Goal: Information Seeking & Learning: Find specific fact

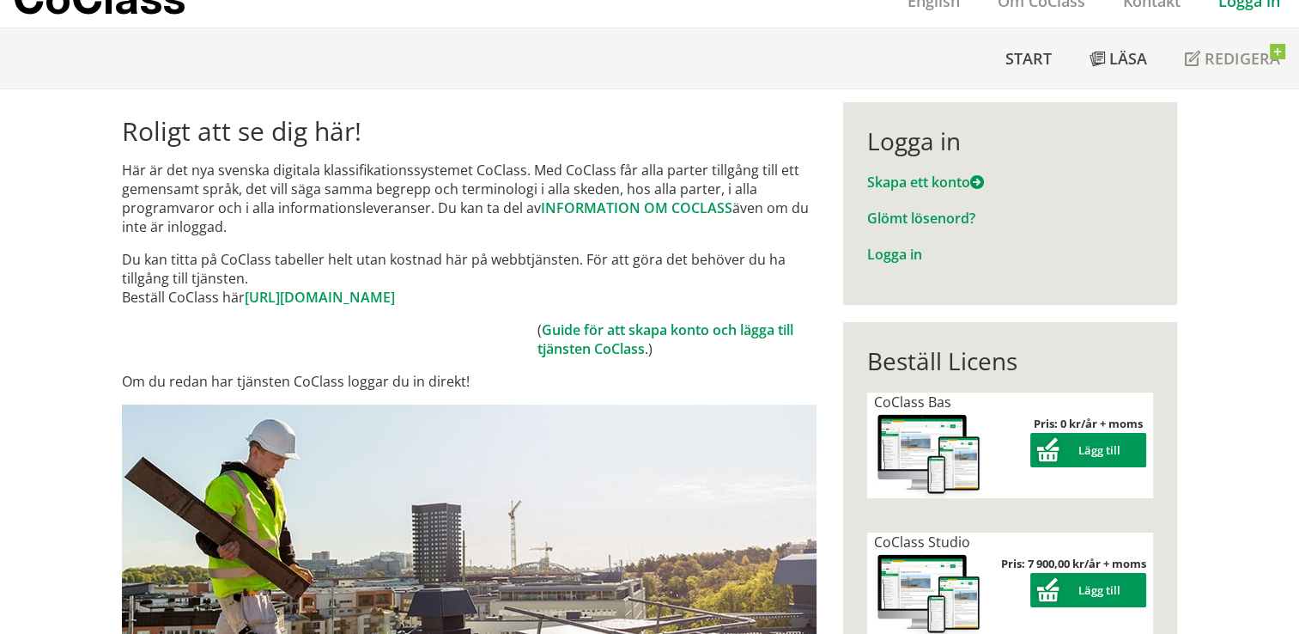
scroll to position [103, 0]
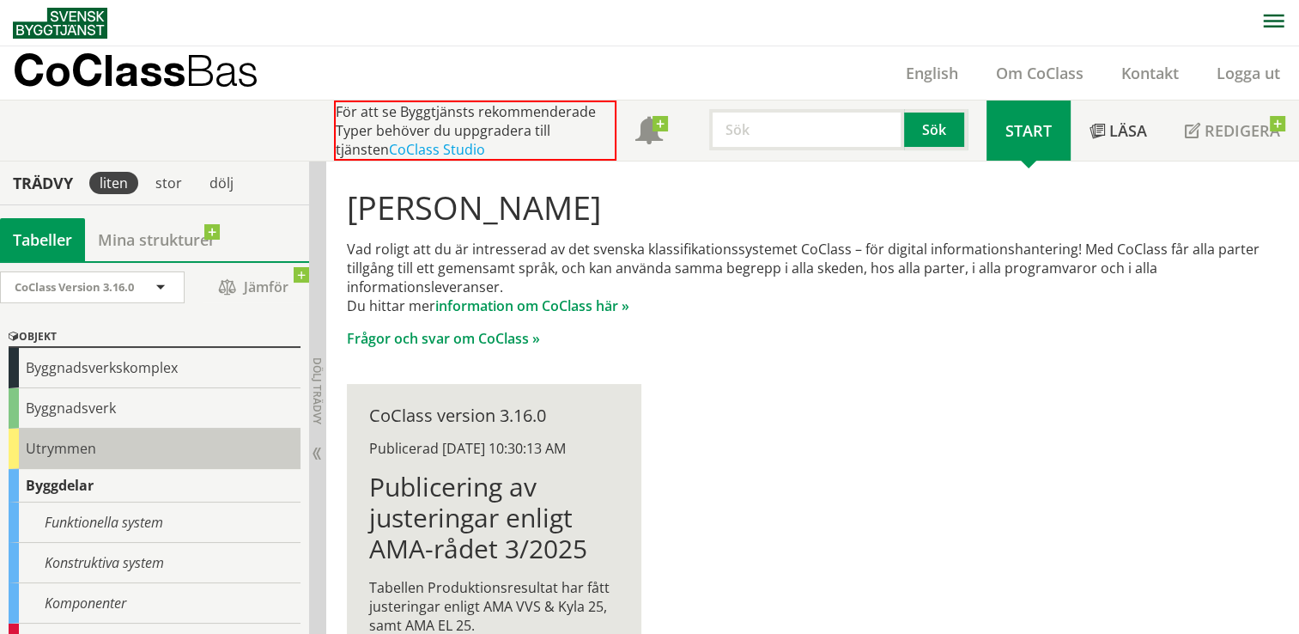
click at [79, 450] on div "Utrymmen" at bounding box center [155, 448] width 292 height 40
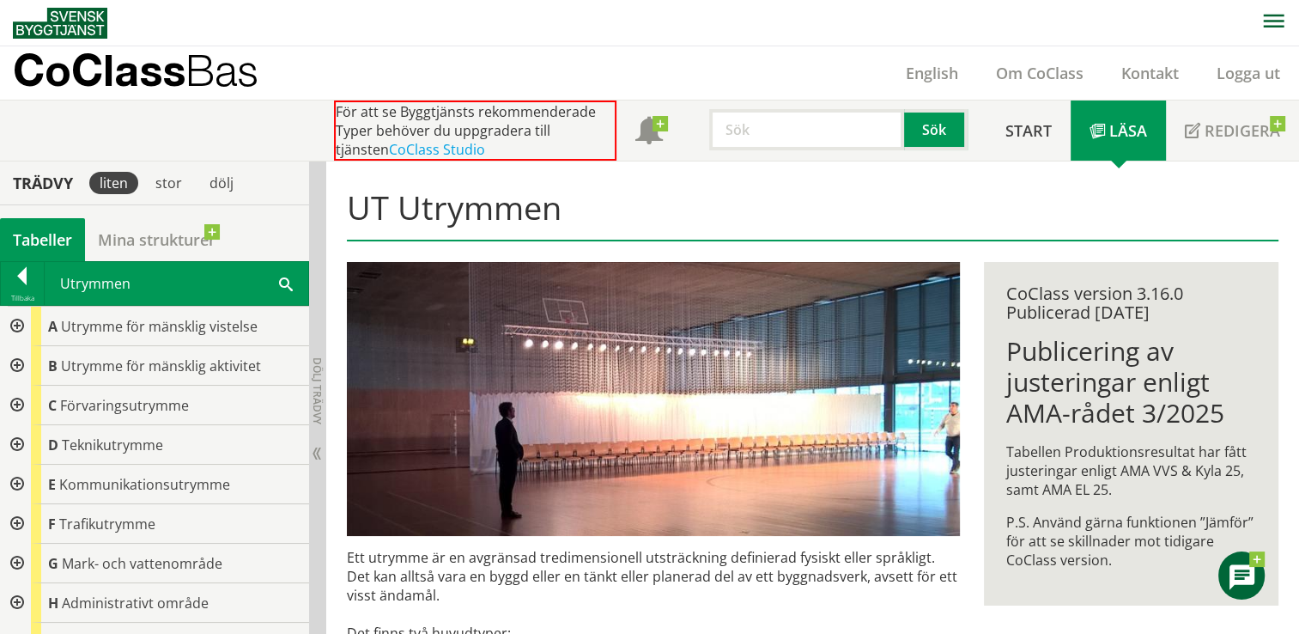
click at [15, 405] on div at bounding box center [15, 405] width 31 height 39
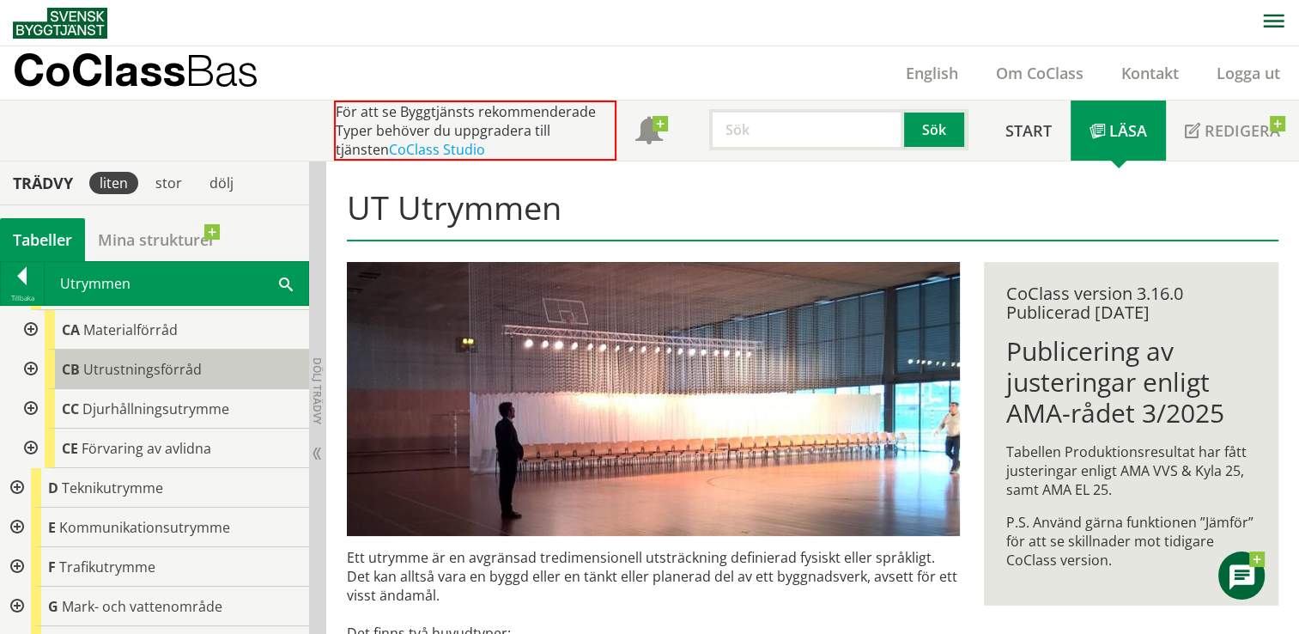
scroll to position [117, 0]
click at [16, 562] on div at bounding box center [15, 564] width 31 height 39
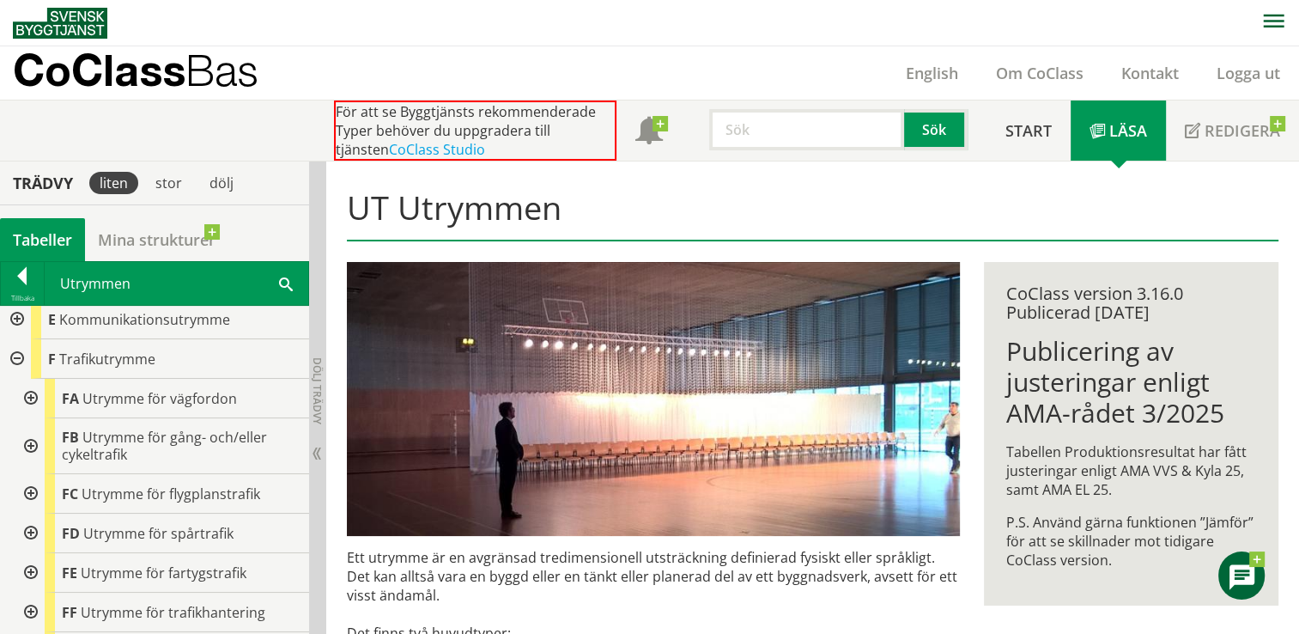
scroll to position [325, 0]
click at [33, 399] on div at bounding box center [29, 395] width 31 height 39
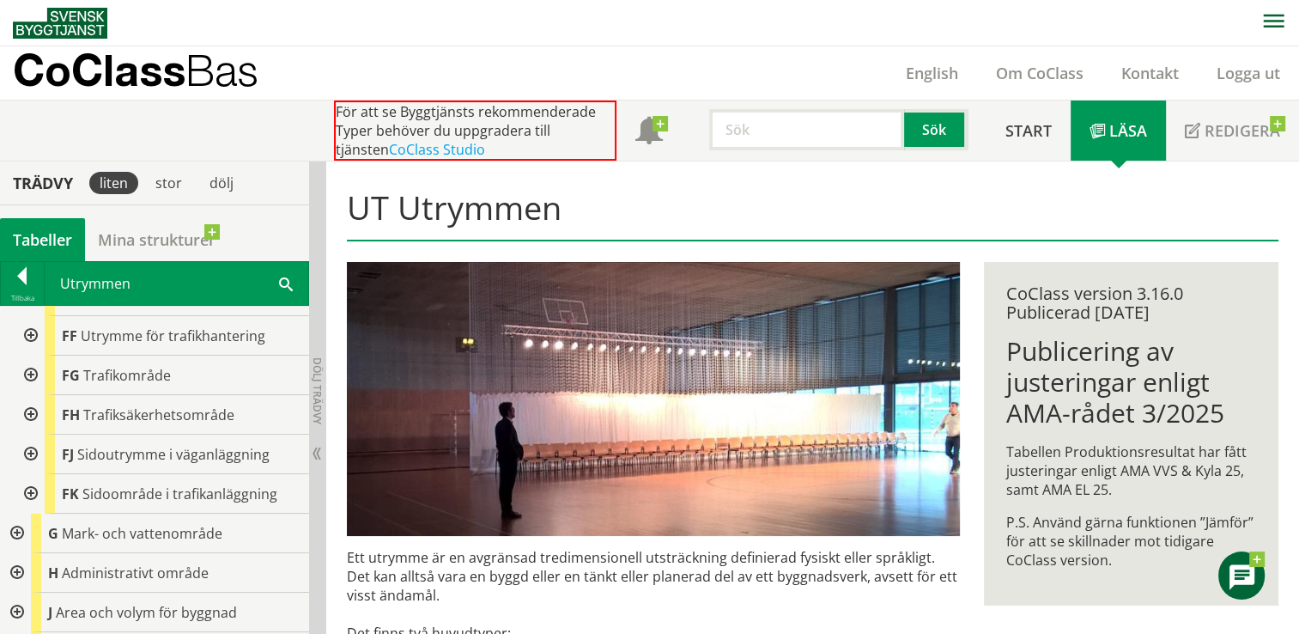
scroll to position [910, 0]
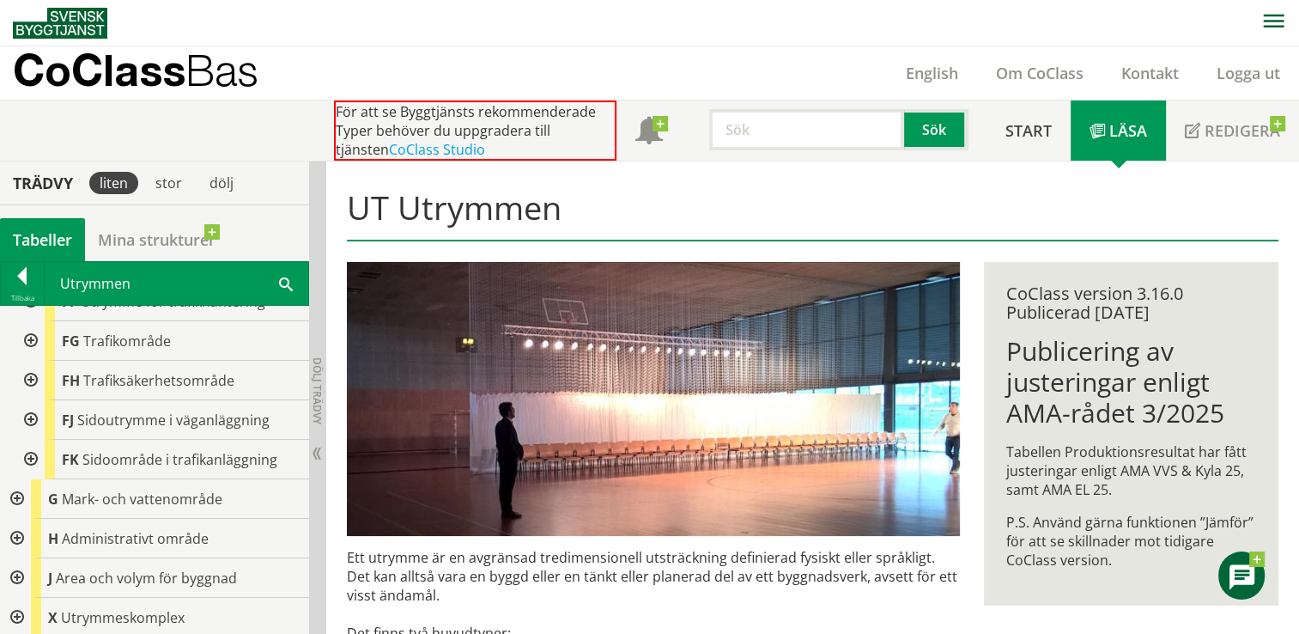
click at [721, 135] on input "text" at bounding box center [806, 129] width 195 height 41
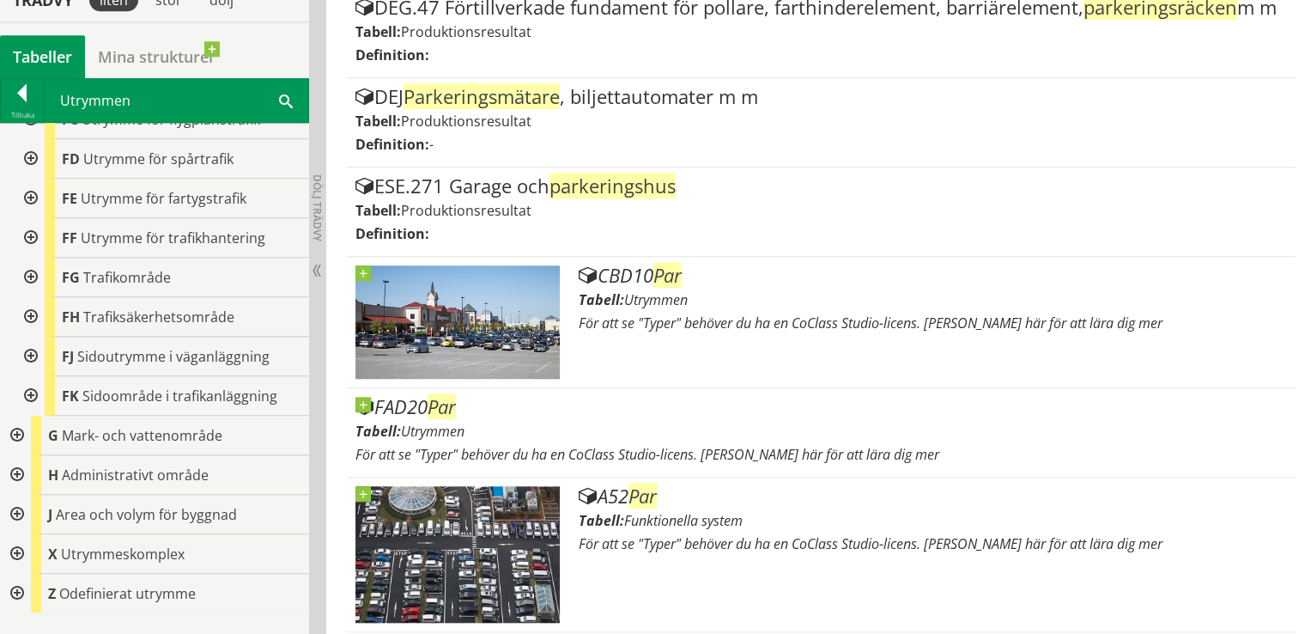
scroll to position [1449, 0]
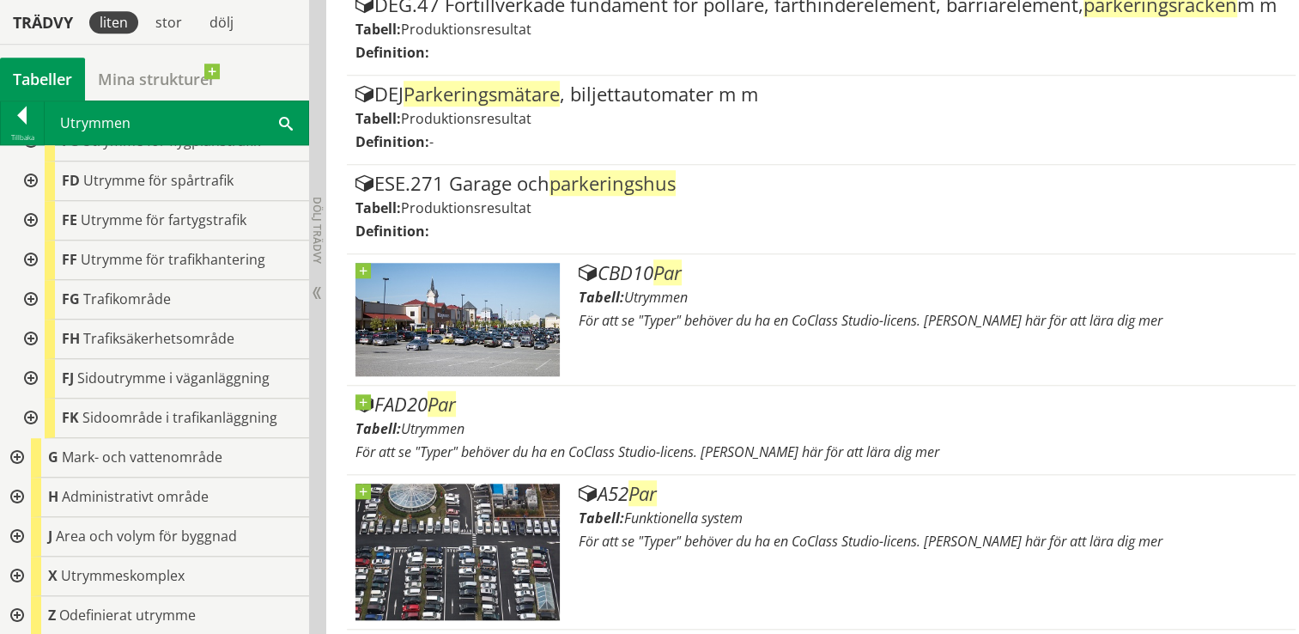
click at [21, 533] on div at bounding box center [15, 536] width 31 height 39
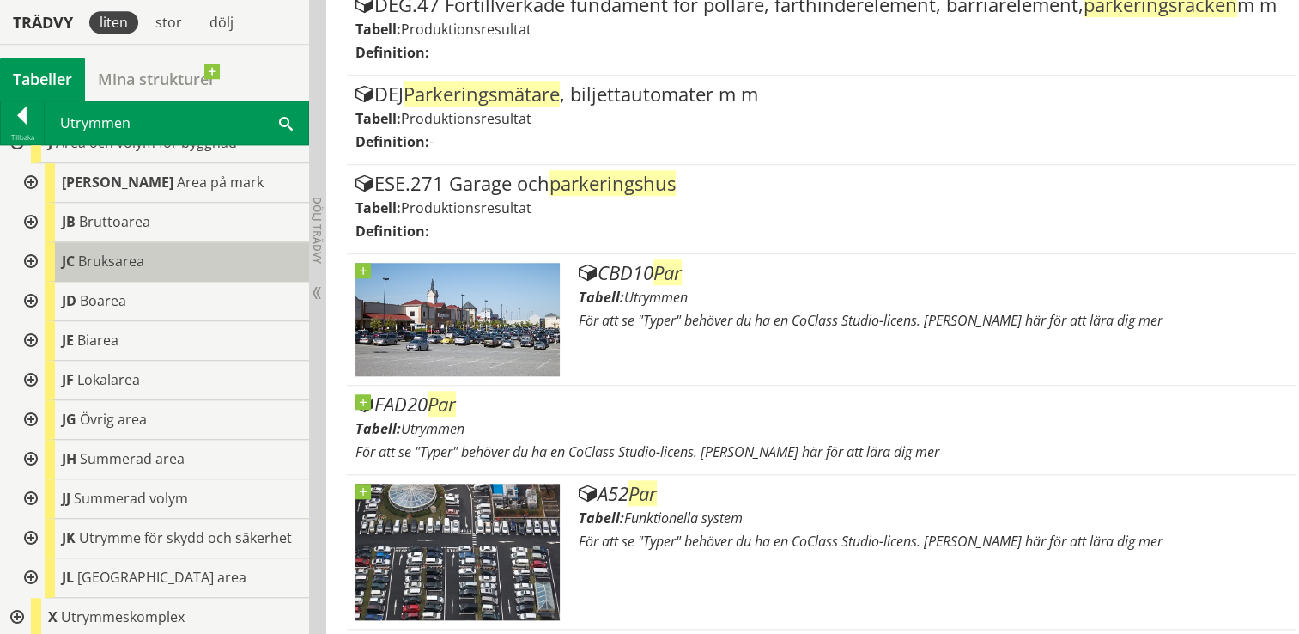
scroll to position [1199, 0]
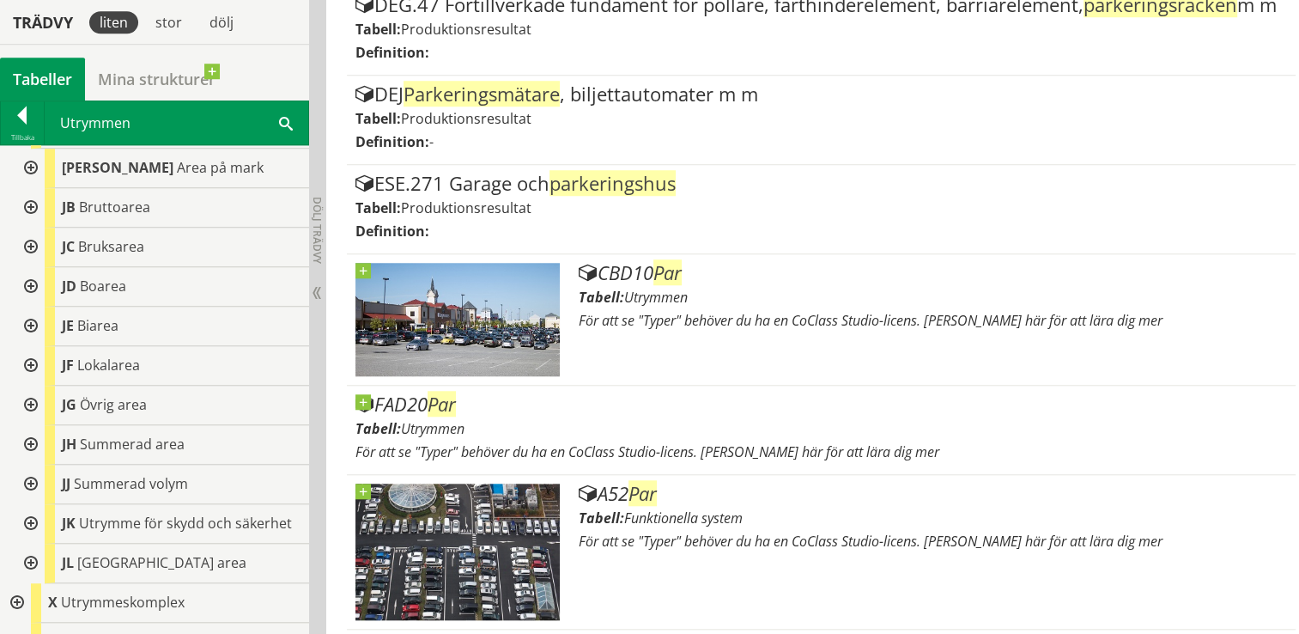
click at [31, 368] on div at bounding box center [29, 365] width 31 height 39
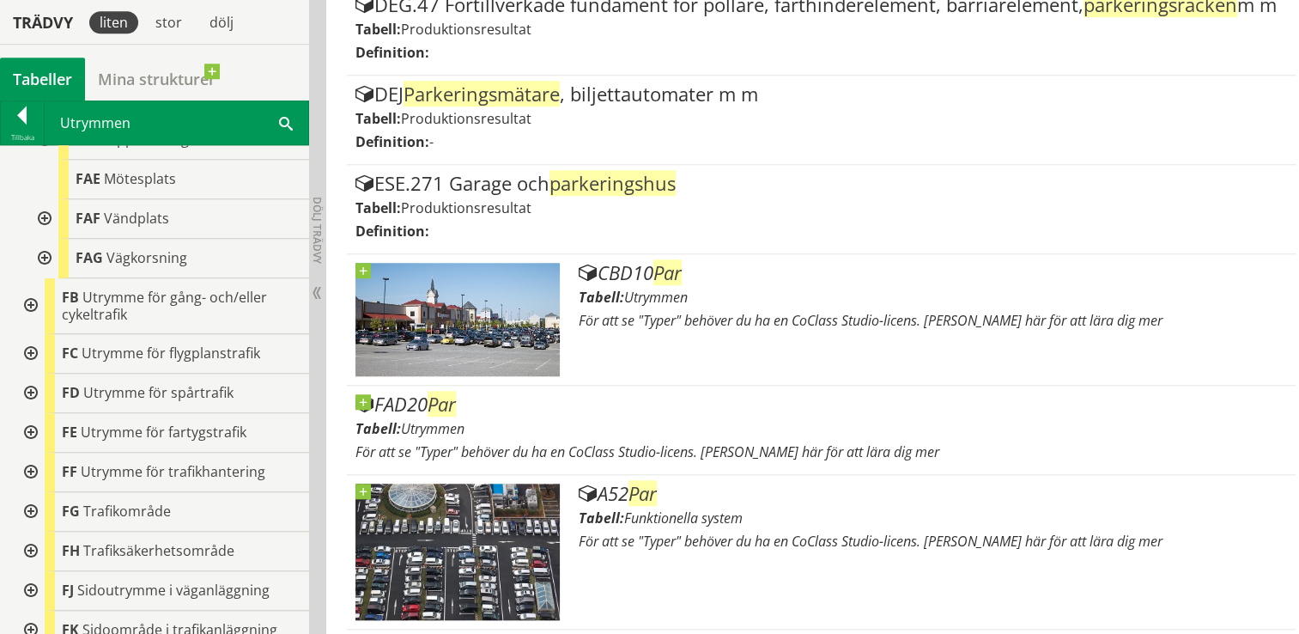
scroll to position [577, 0]
click at [26, 471] on div at bounding box center [29, 473] width 31 height 39
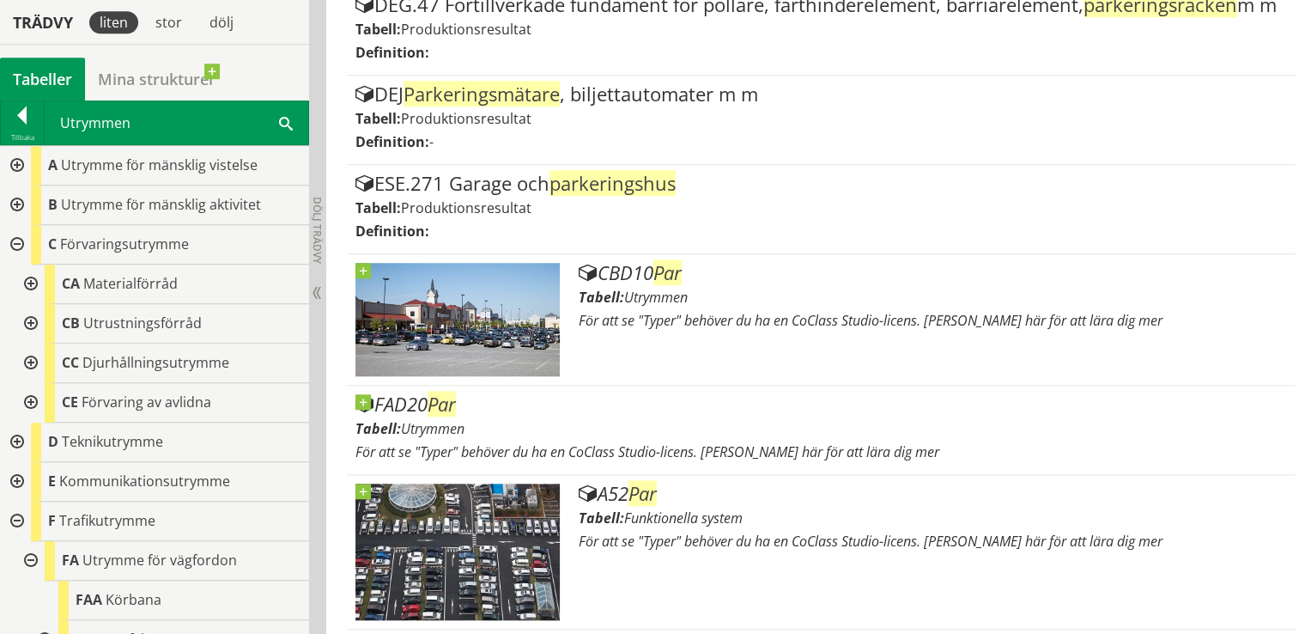
scroll to position [0, 0]
click at [33, 279] on div at bounding box center [29, 283] width 31 height 39
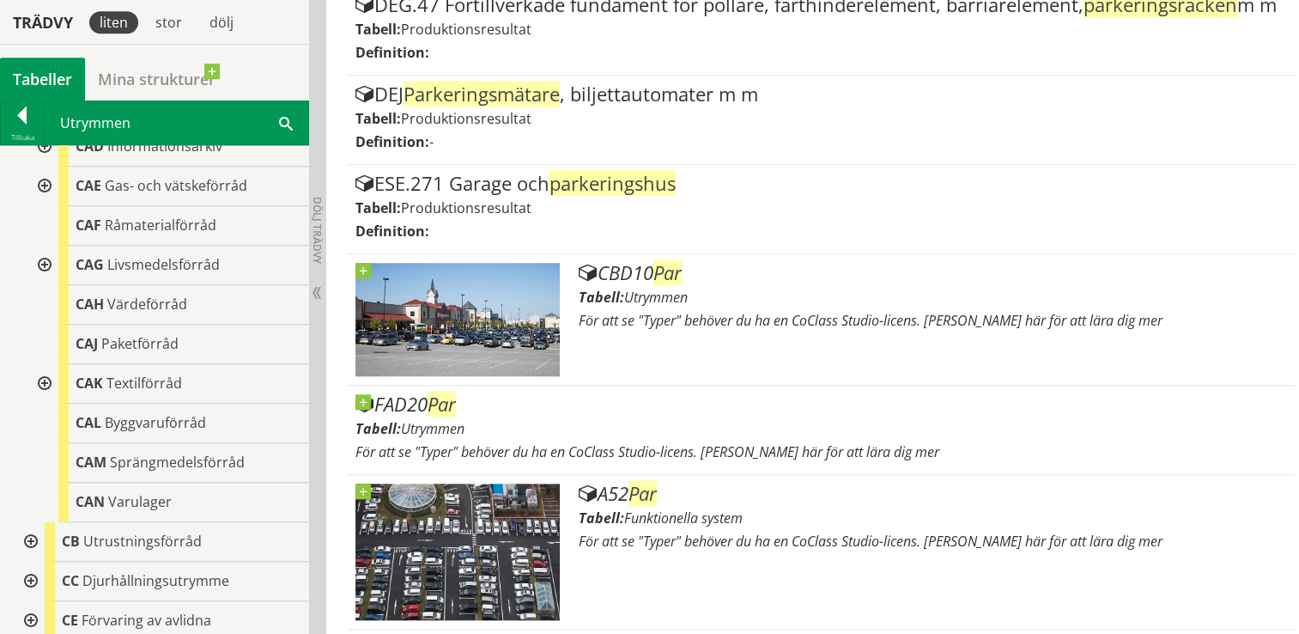
scroll to position [295, 0]
click at [29, 540] on div at bounding box center [29, 541] width 31 height 39
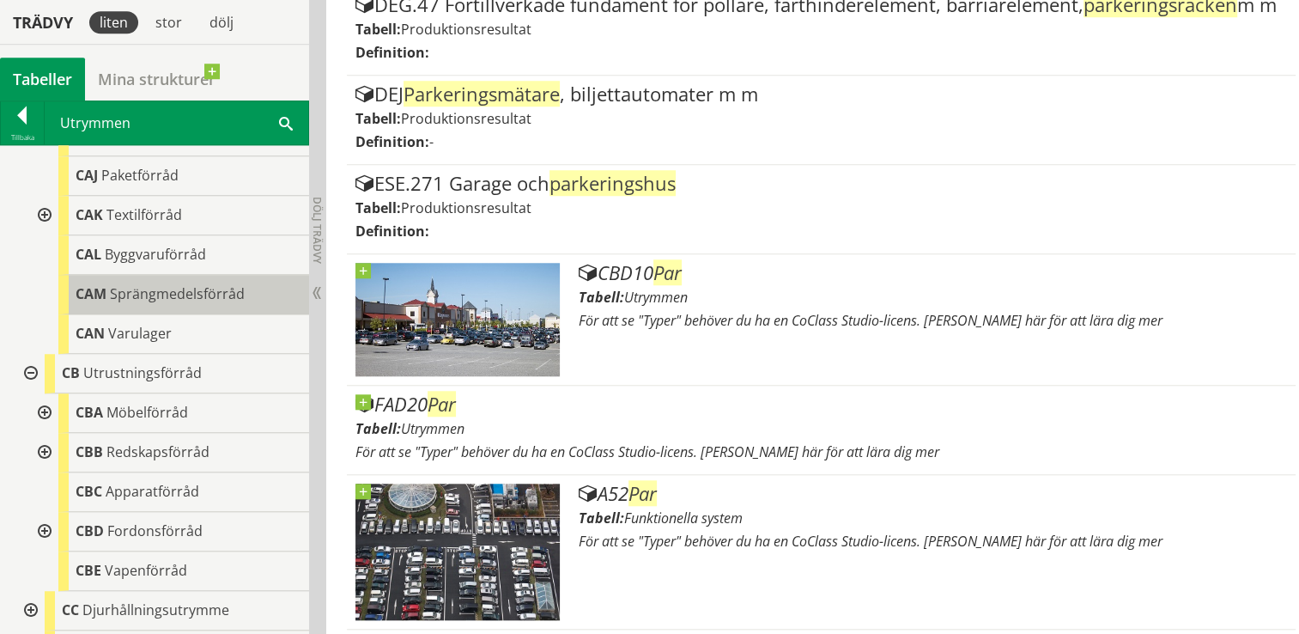
scroll to position [465, 0]
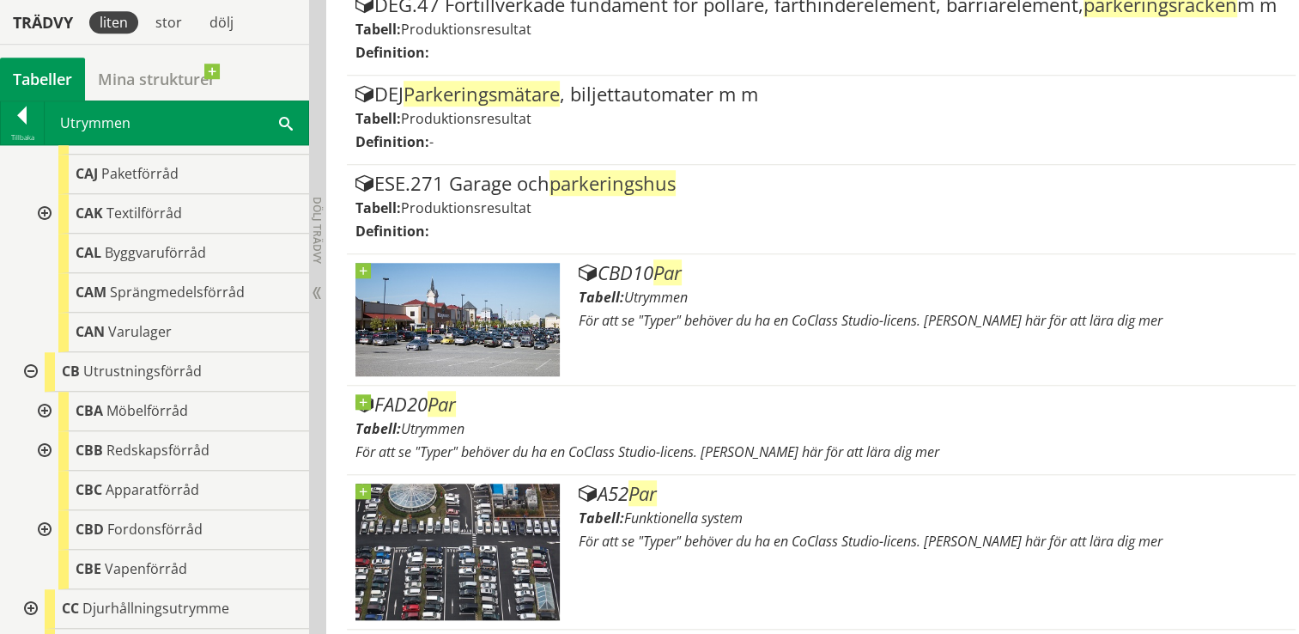
click at [43, 529] on div at bounding box center [42, 529] width 31 height 39
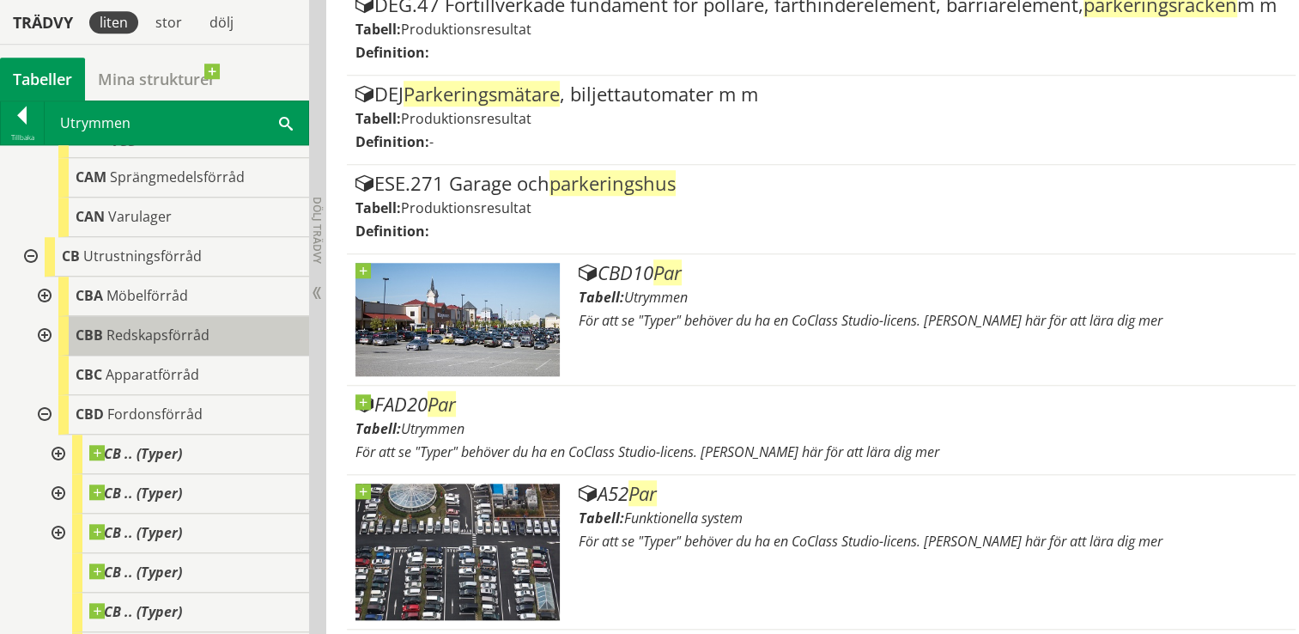
scroll to position [584, 0]
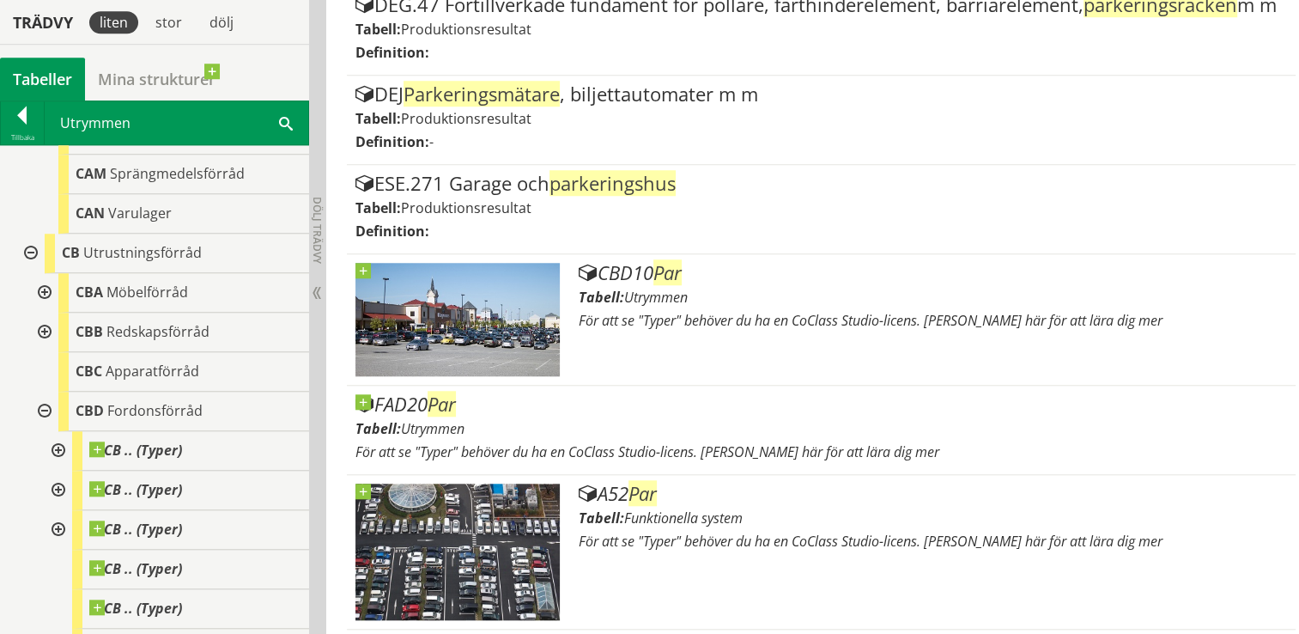
click at [55, 449] on div at bounding box center [56, 450] width 31 height 39
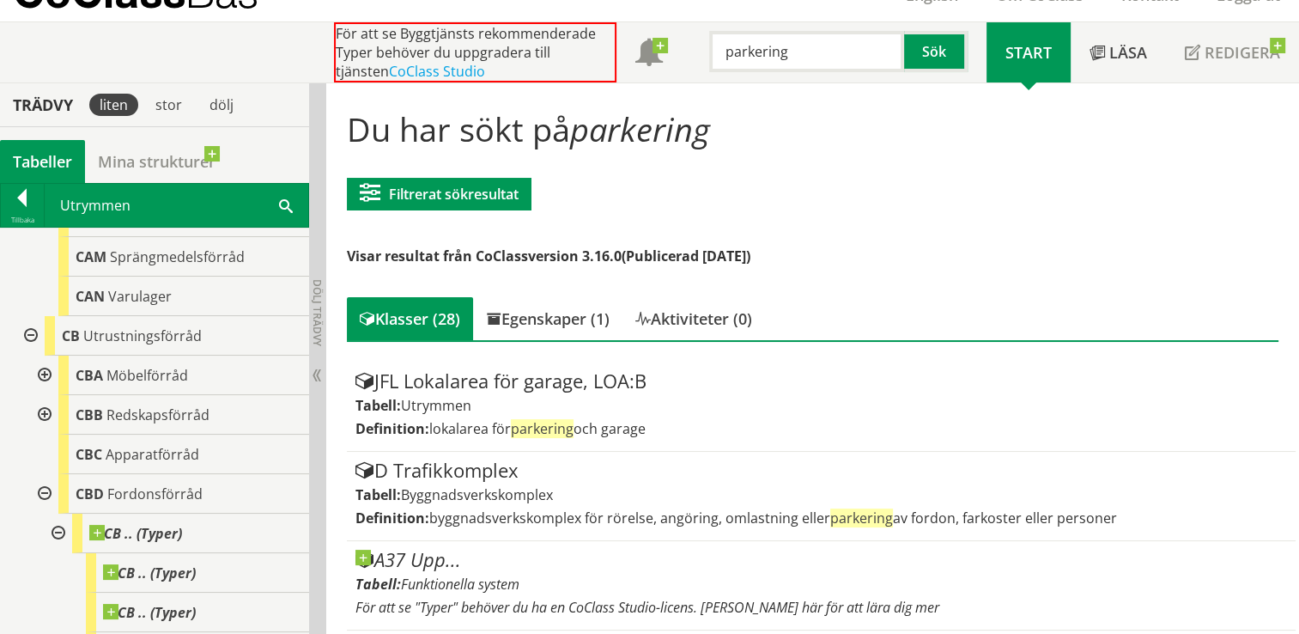
scroll to position [0, 0]
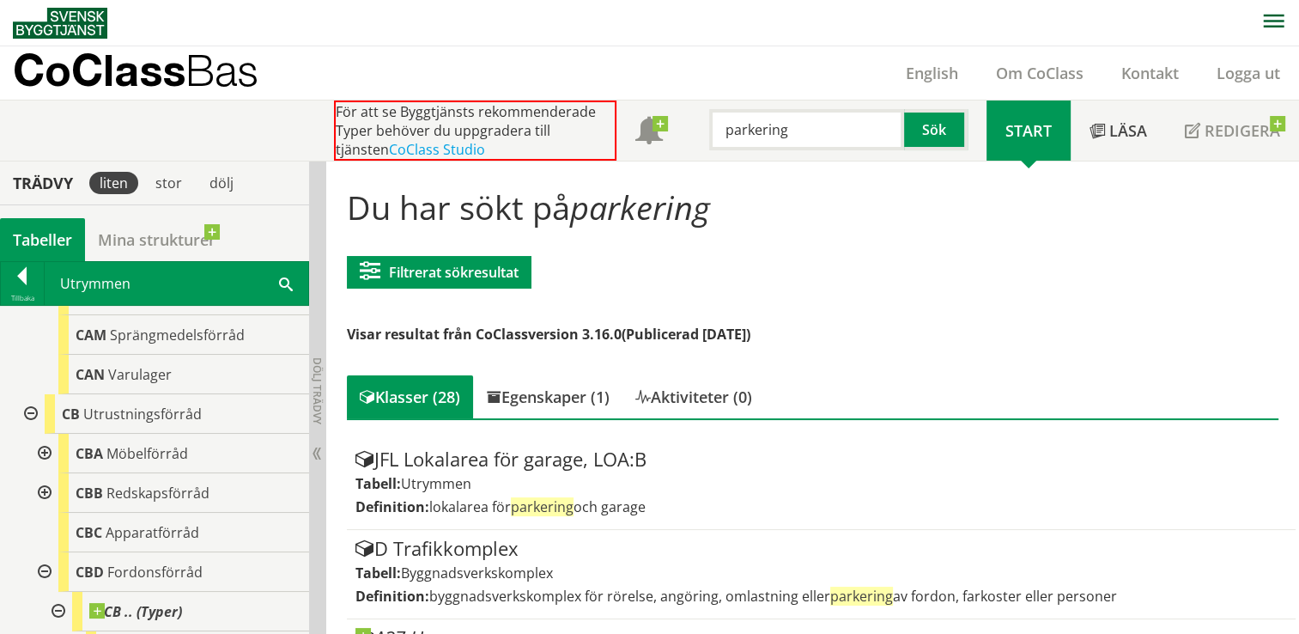
click at [787, 131] on input "parkering" at bounding box center [806, 129] width 195 height 41
type input "p"
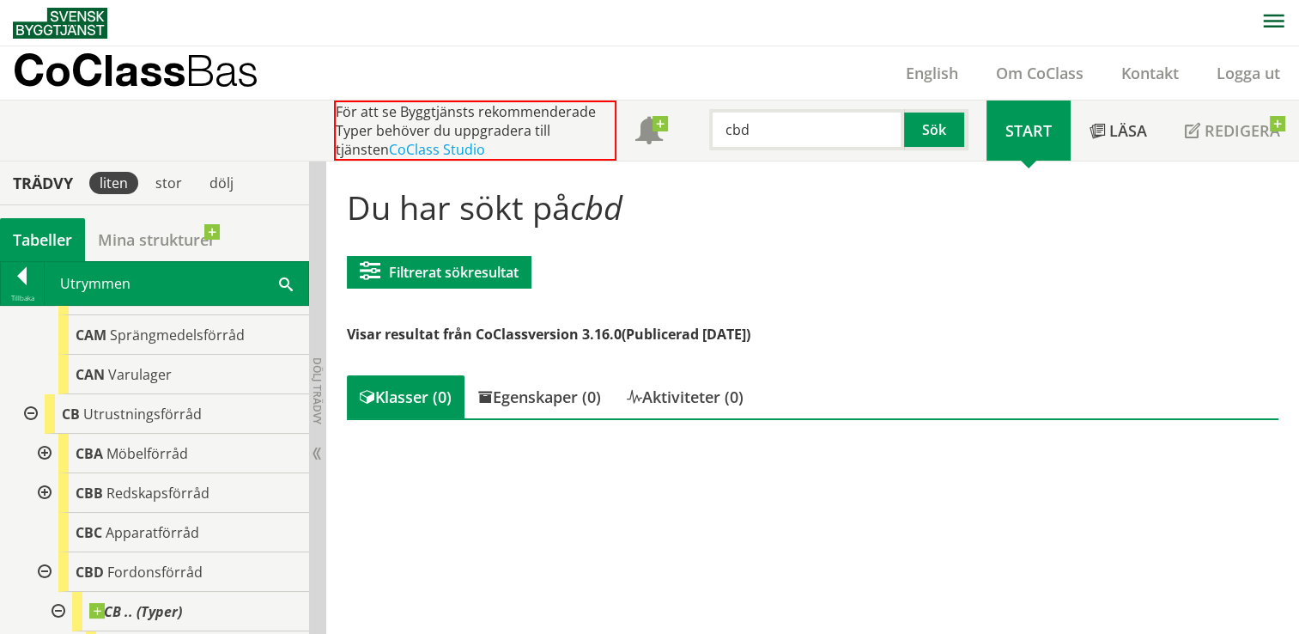
click at [787, 131] on input "cbd" at bounding box center [806, 129] width 195 height 41
type input "c"
type input "p-plats"
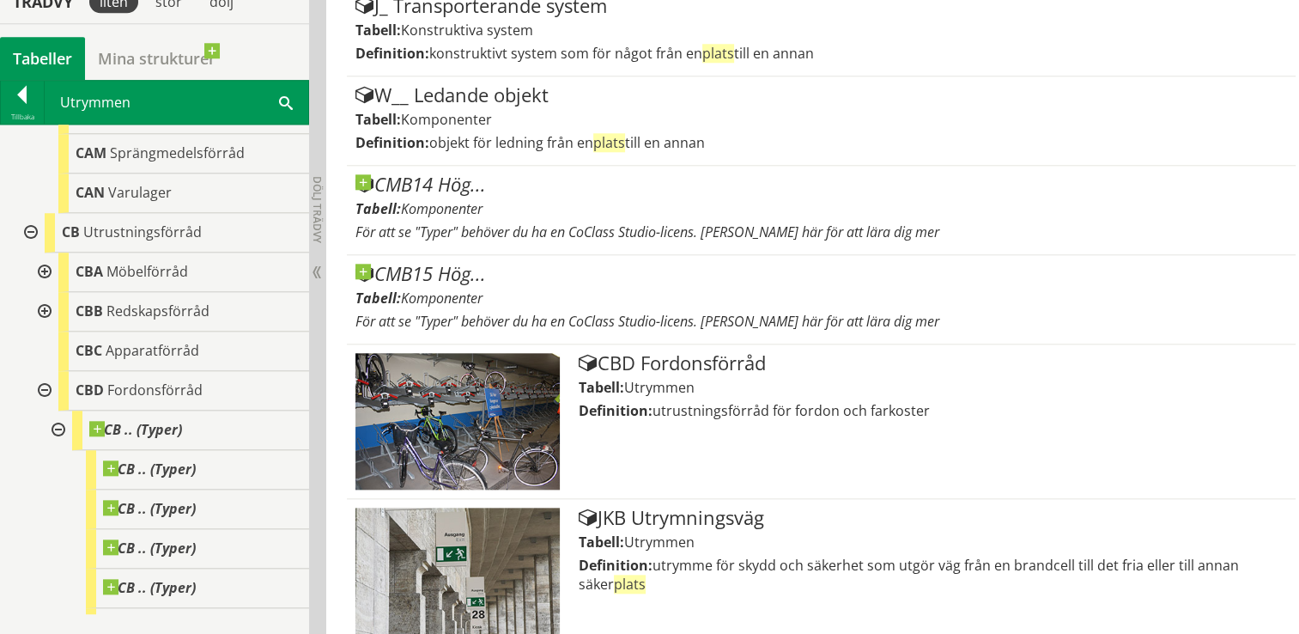
scroll to position [1748, 0]
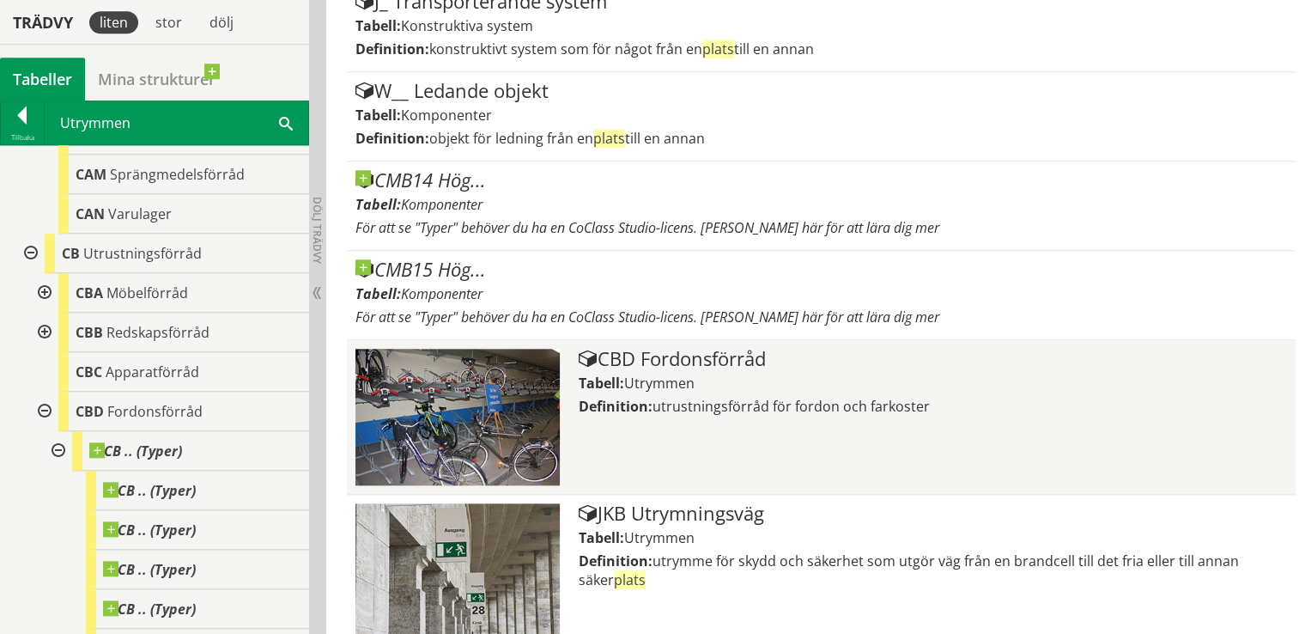
click at [763, 352] on div "CBD Fordonsförråd" at bounding box center [933, 359] width 708 height 21
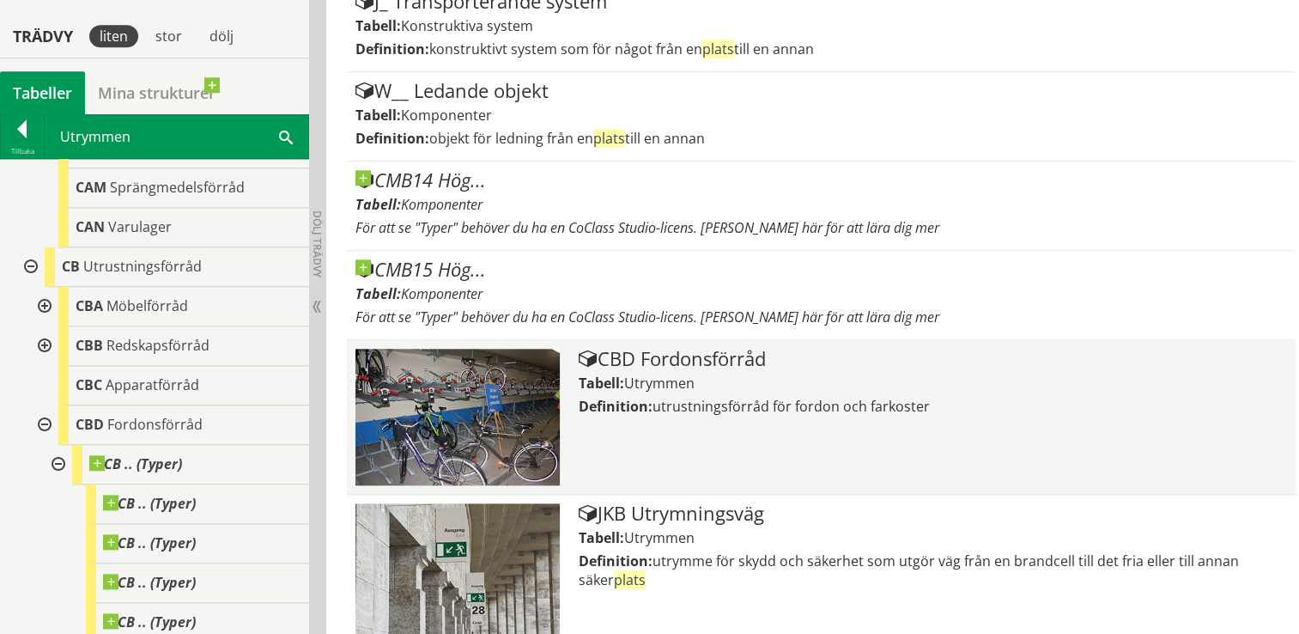
scroll to position [1762, 0]
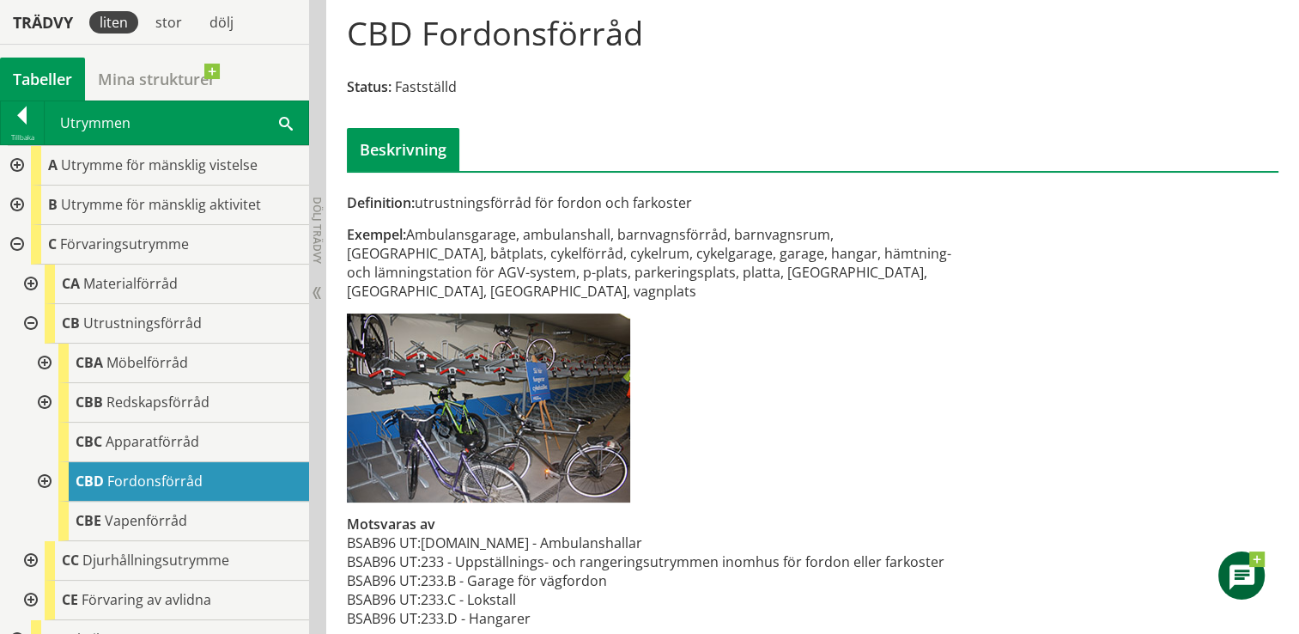
scroll to position [175, 0]
click at [44, 481] on div at bounding box center [42, 481] width 31 height 39
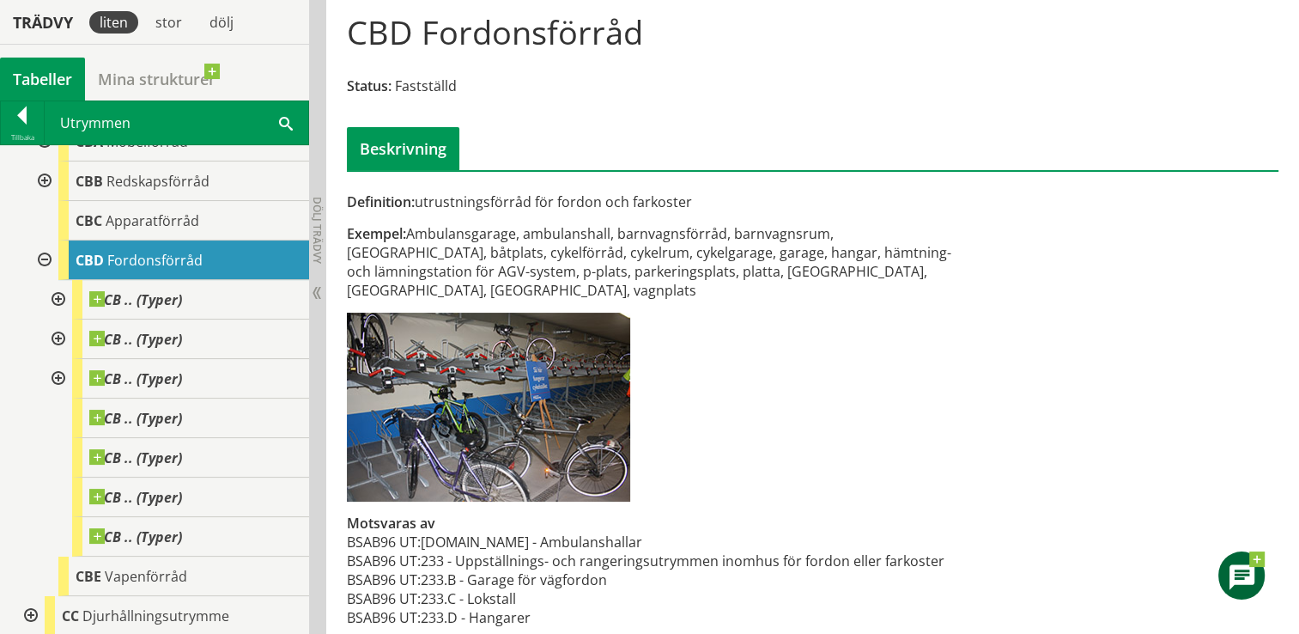
scroll to position [223, 0]
click at [60, 296] on div at bounding box center [56, 297] width 31 height 39
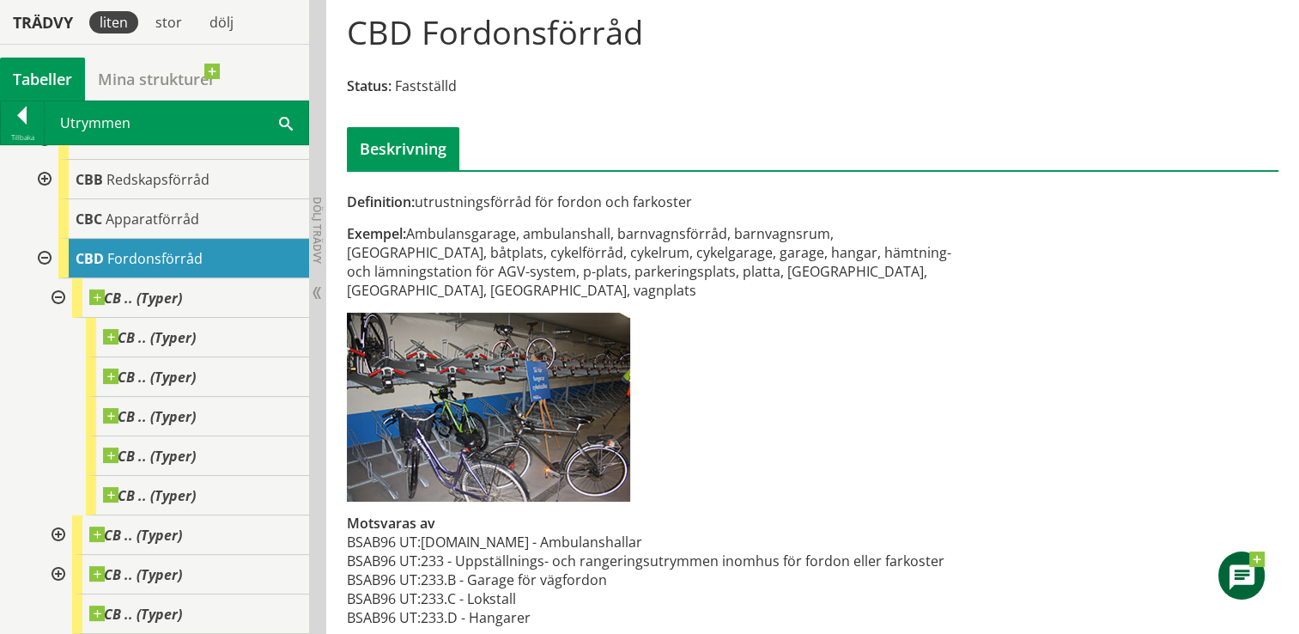
click at [58, 537] on div at bounding box center [56, 534] width 31 height 39
click at [58, 586] on div "CB .. (Typer)" at bounding box center [182, 574] width 254 height 39
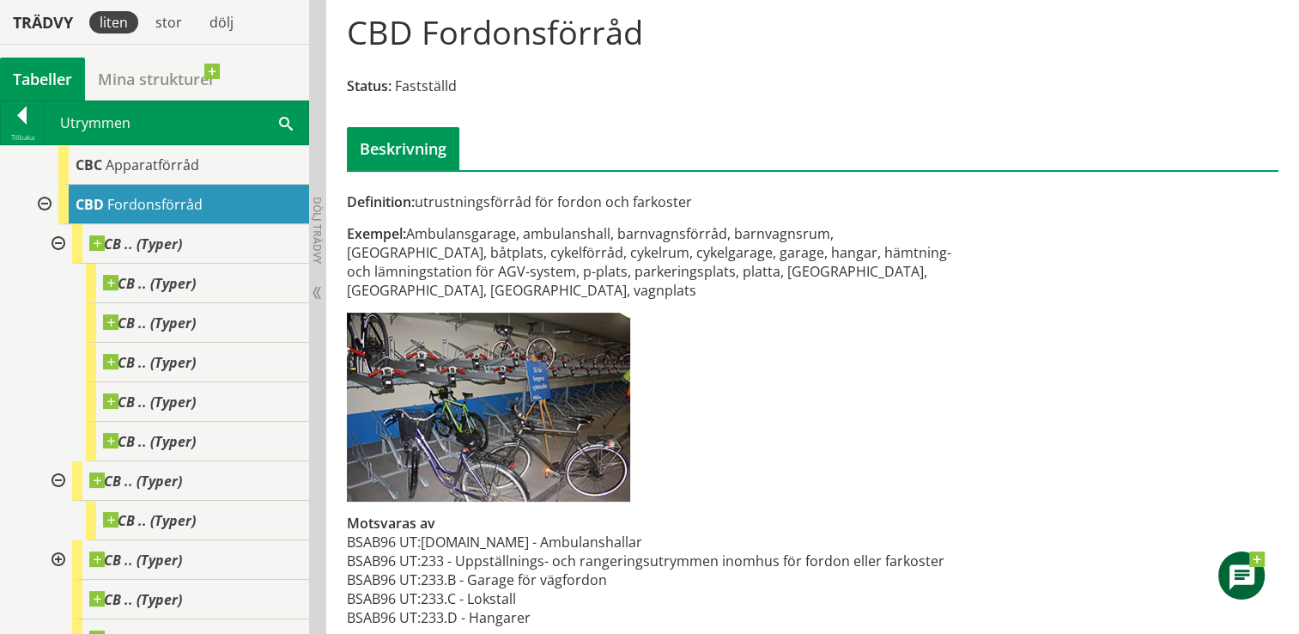
scroll to position [289, 0]
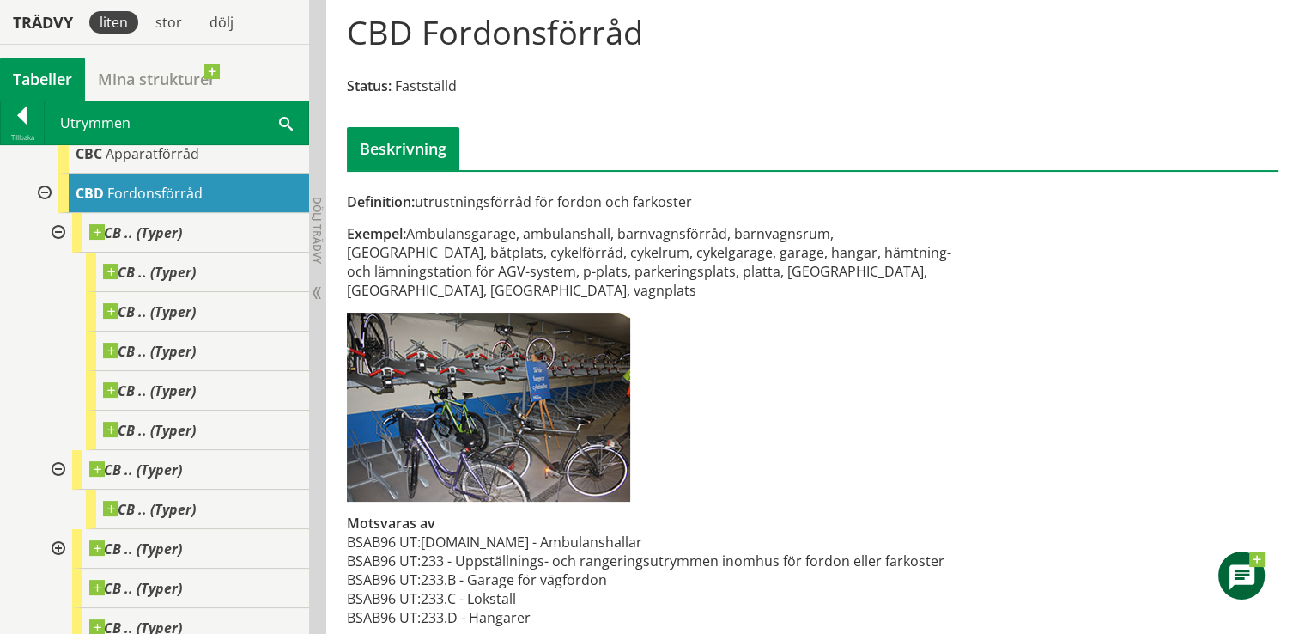
click at [58, 546] on div at bounding box center [56, 548] width 31 height 39
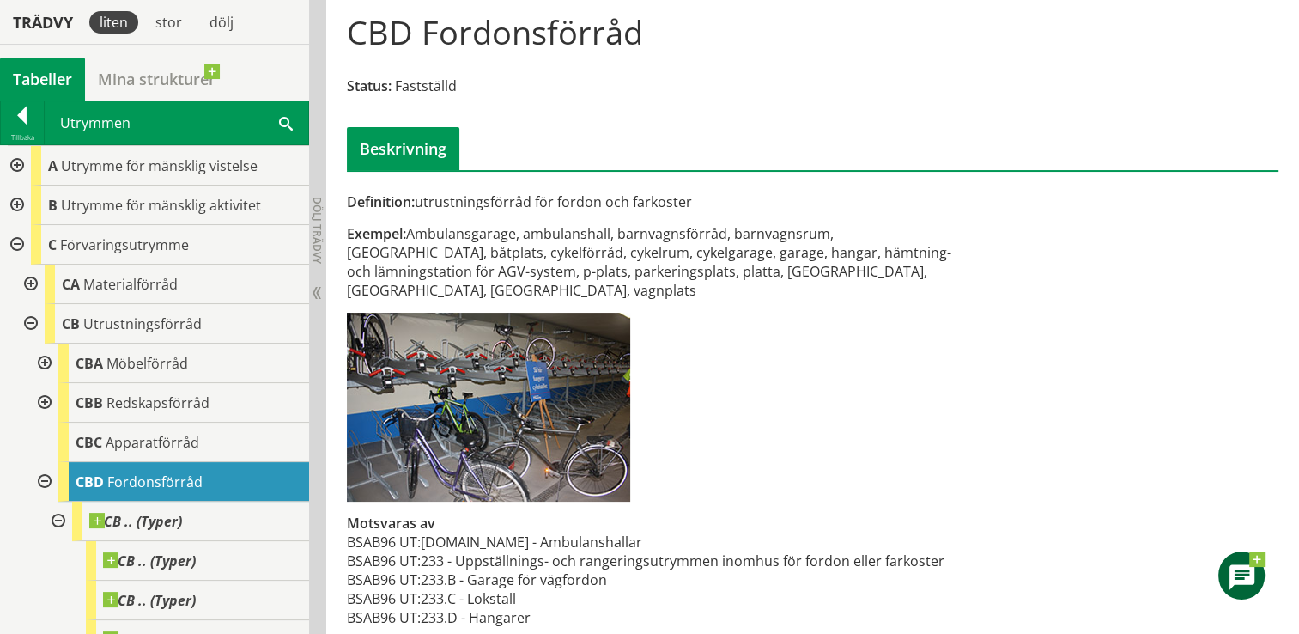
scroll to position [0, 0]
